Goal: Check status: Check status

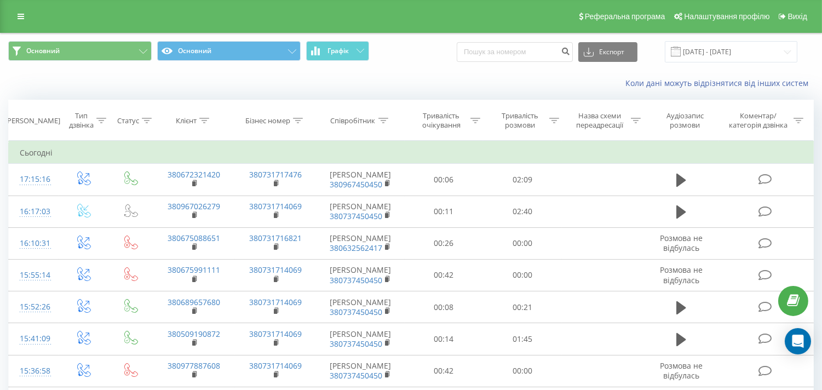
click at [680, 47] on span at bounding box center [676, 52] width 10 height 10
click at [694, 57] on input "[DATE] - [DATE]" at bounding box center [731, 51] width 133 height 21
click at [677, 50] on span at bounding box center [676, 52] width 10 height 10
click at [676, 53] on input "[DATE] - [DATE]" at bounding box center [731, 51] width 133 height 21
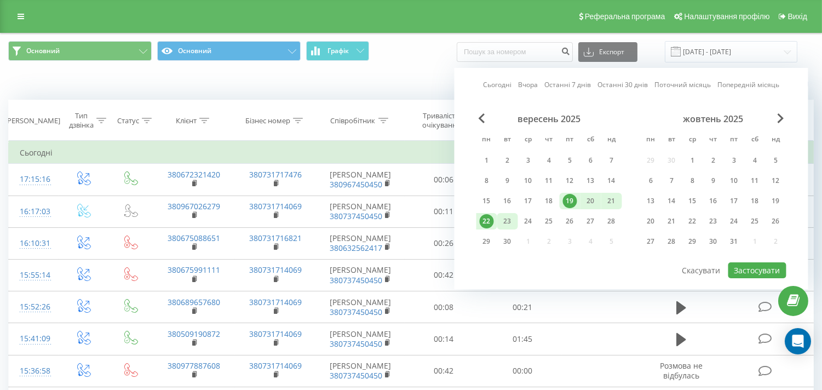
click at [509, 221] on div "23" at bounding box center [507, 221] width 14 height 14
click at [758, 263] on button "Застосувати" at bounding box center [757, 270] width 58 height 16
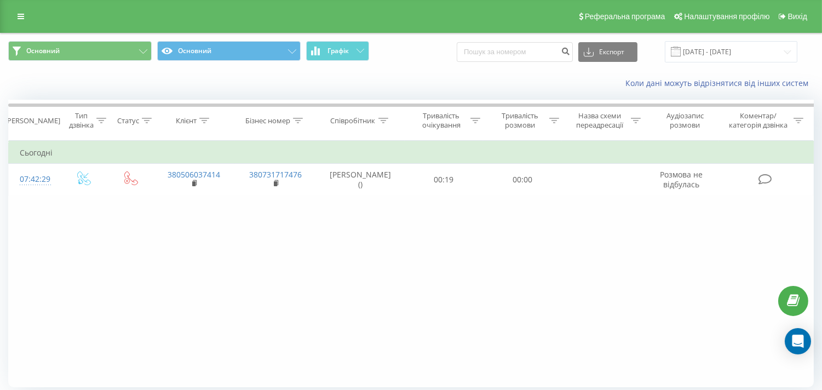
click at [680, 51] on span at bounding box center [676, 52] width 10 height 10
click at [681, 51] on span at bounding box center [676, 52] width 10 height 10
click at [692, 53] on input "[DATE] - [DATE]" at bounding box center [731, 51] width 133 height 21
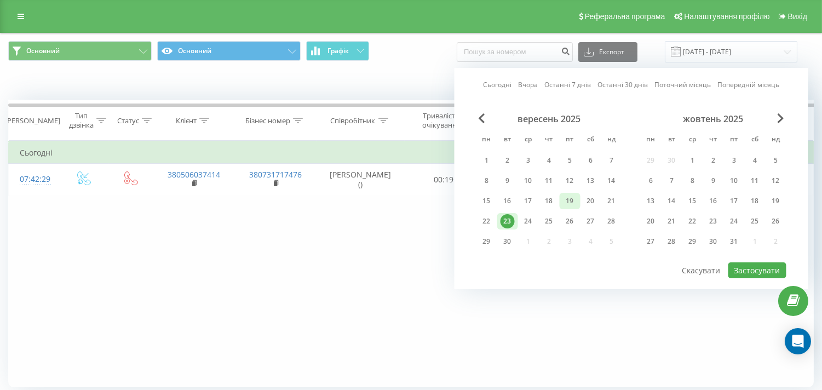
click at [567, 200] on div "19" at bounding box center [570, 201] width 14 height 14
click at [502, 222] on div "23" at bounding box center [507, 221] width 14 height 14
click at [753, 265] on button "Застосувати" at bounding box center [757, 270] width 58 height 16
type input "[DATE] - [DATE]"
